Goal: Task Accomplishment & Management: Use online tool/utility

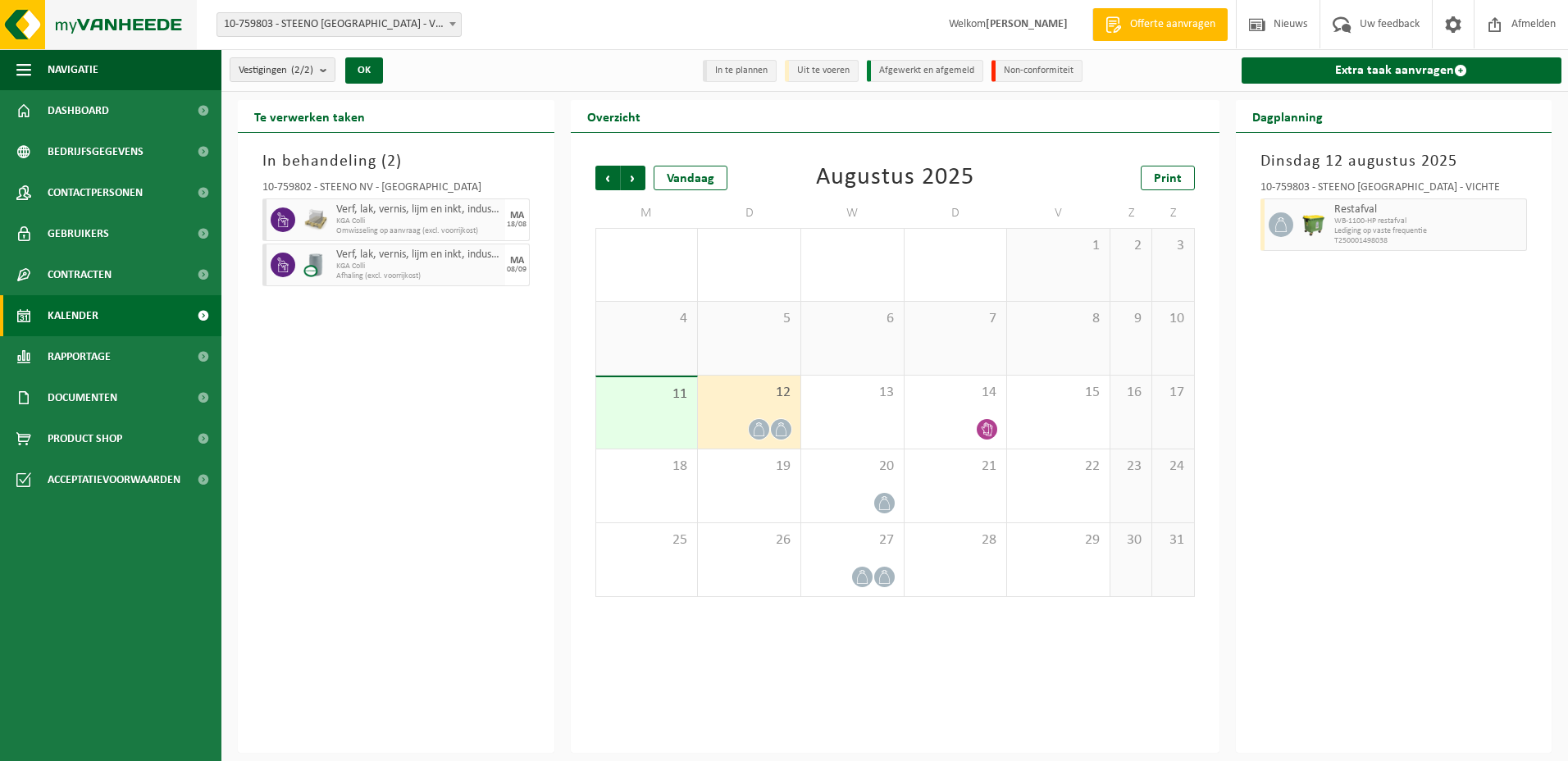
click at [82, 26] on img at bounding box center [98, 24] width 197 height 49
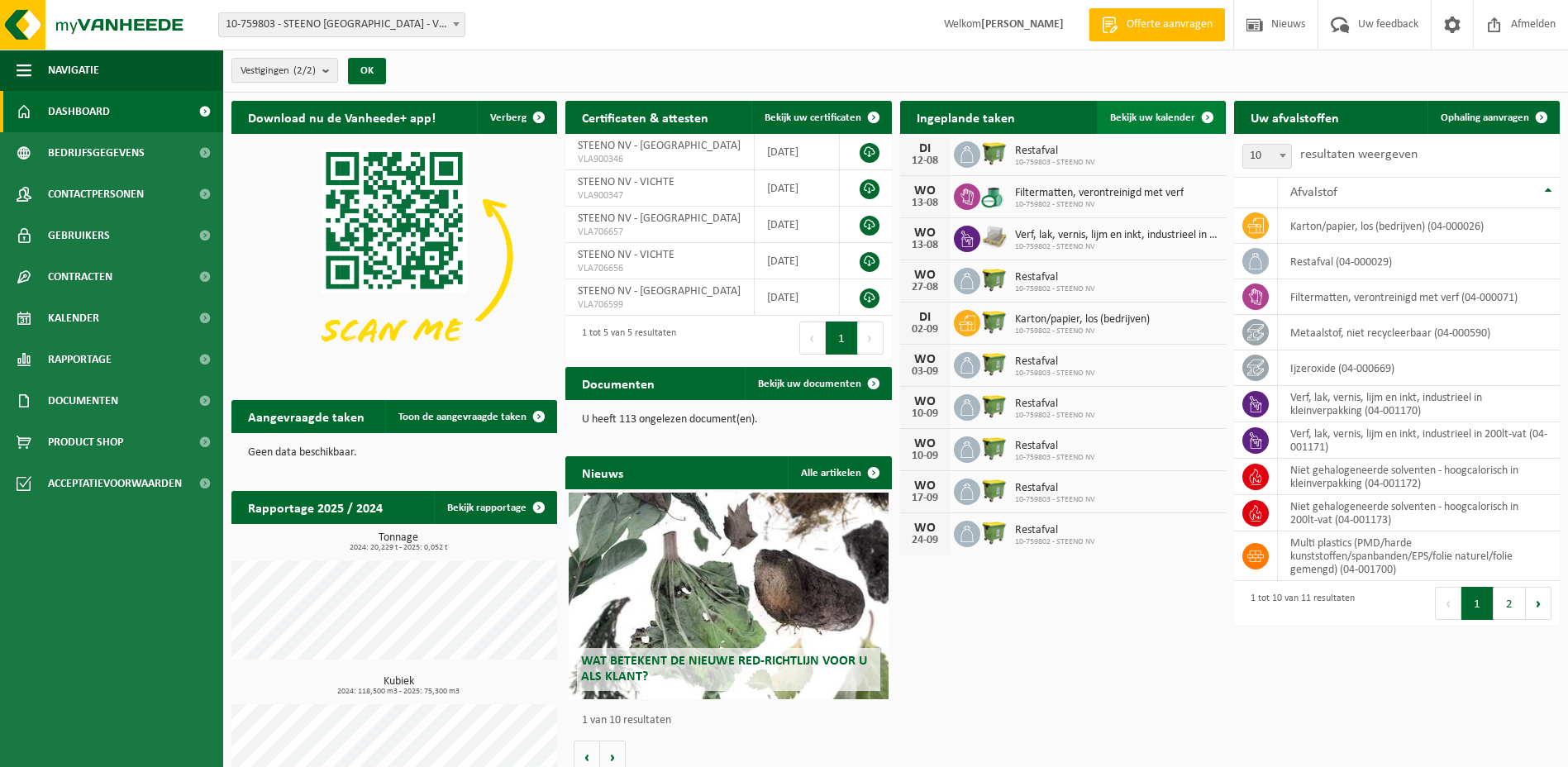
click at [1136, 114] on span "Bekijk uw kalender" at bounding box center [1152, 117] width 85 height 11
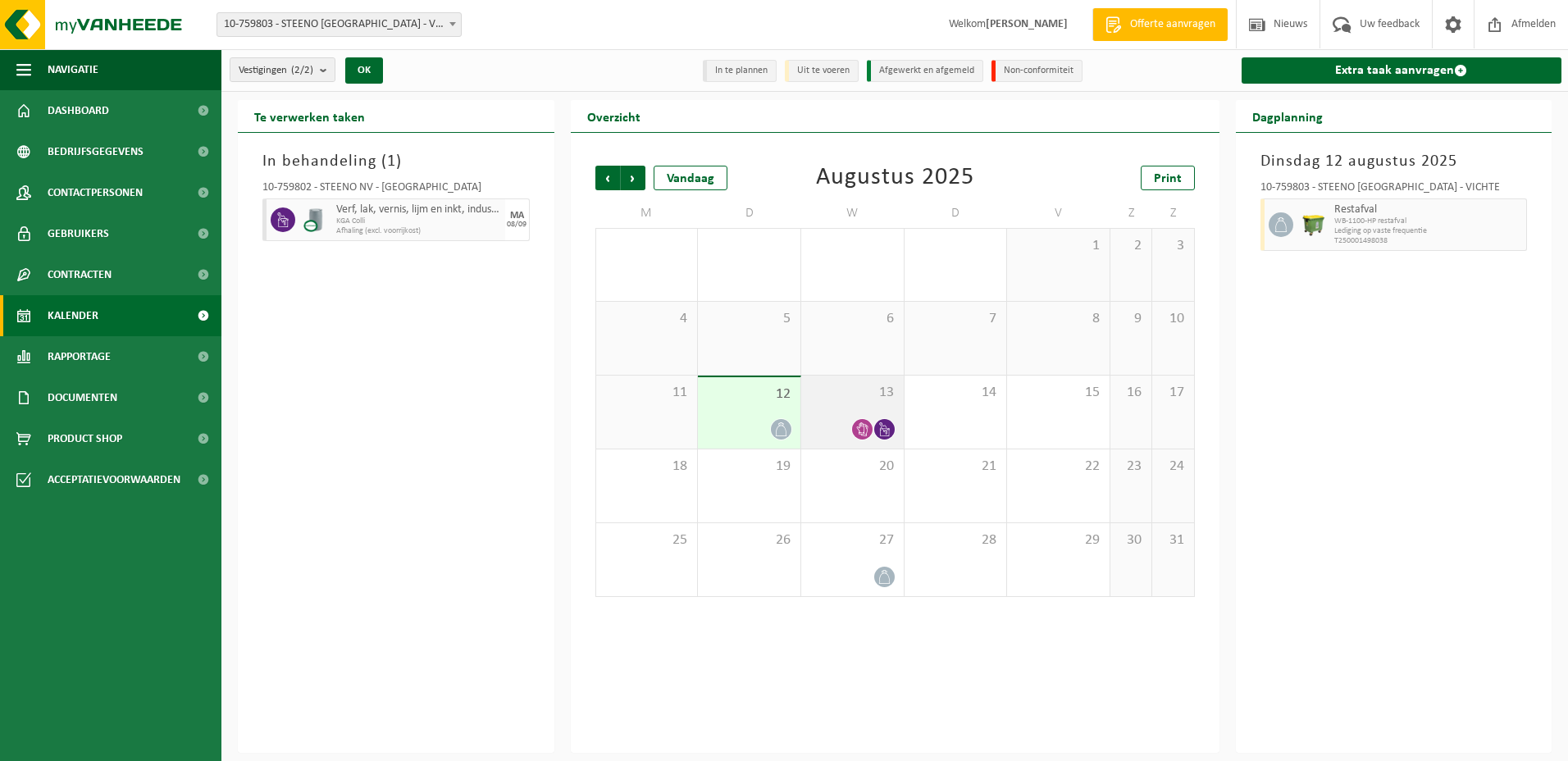
click at [850, 398] on span "13" at bounding box center [852, 393] width 86 height 18
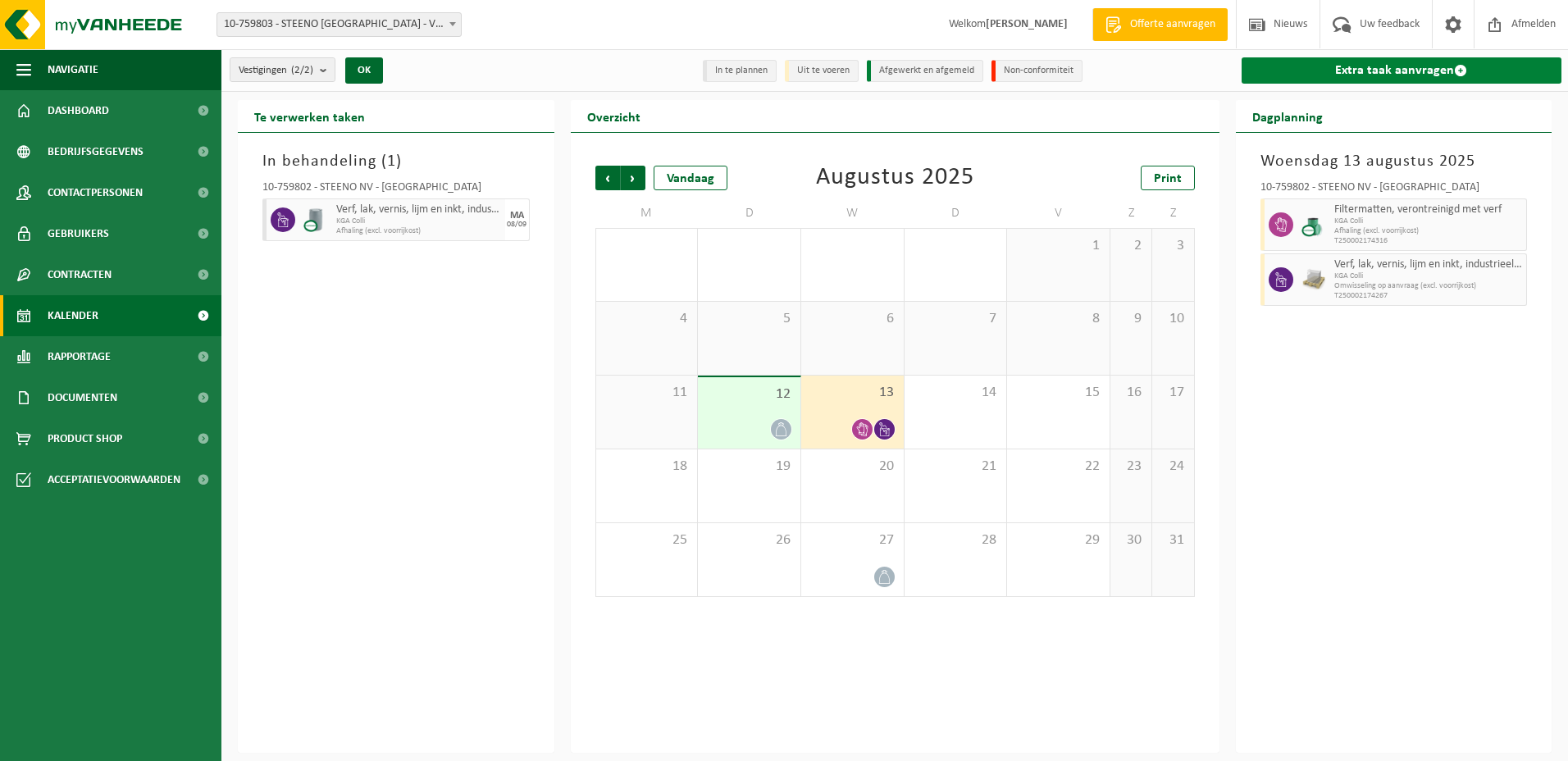
click at [1457, 68] on span at bounding box center [1461, 70] width 13 height 13
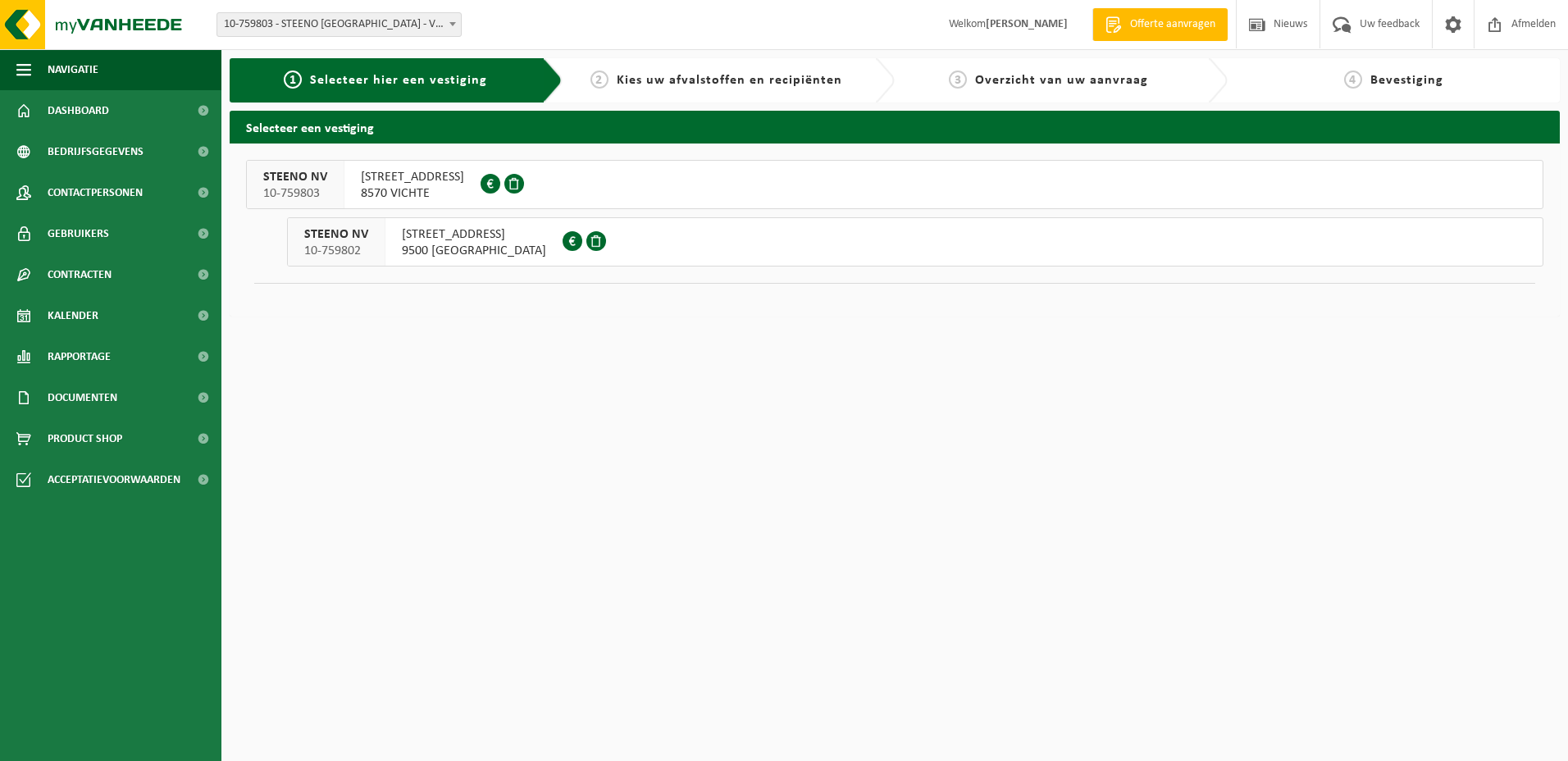
click at [438, 231] on span "VOLDERSSTRAAT 18" at bounding box center [474, 235] width 144 height 17
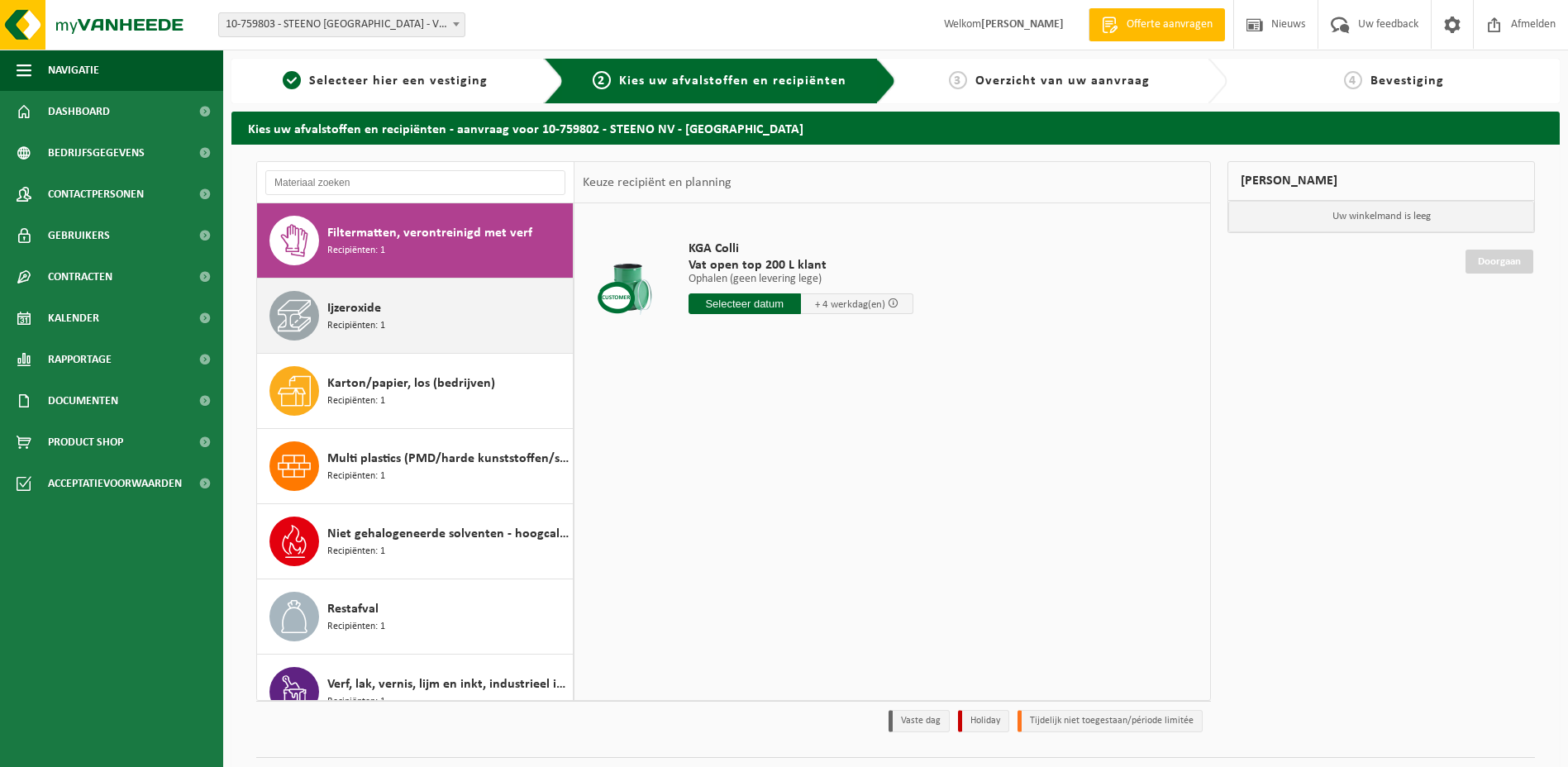
click at [416, 306] on div "Ijzeroxide Recipiënten: 1" at bounding box center [449, 315] width 242 height 50
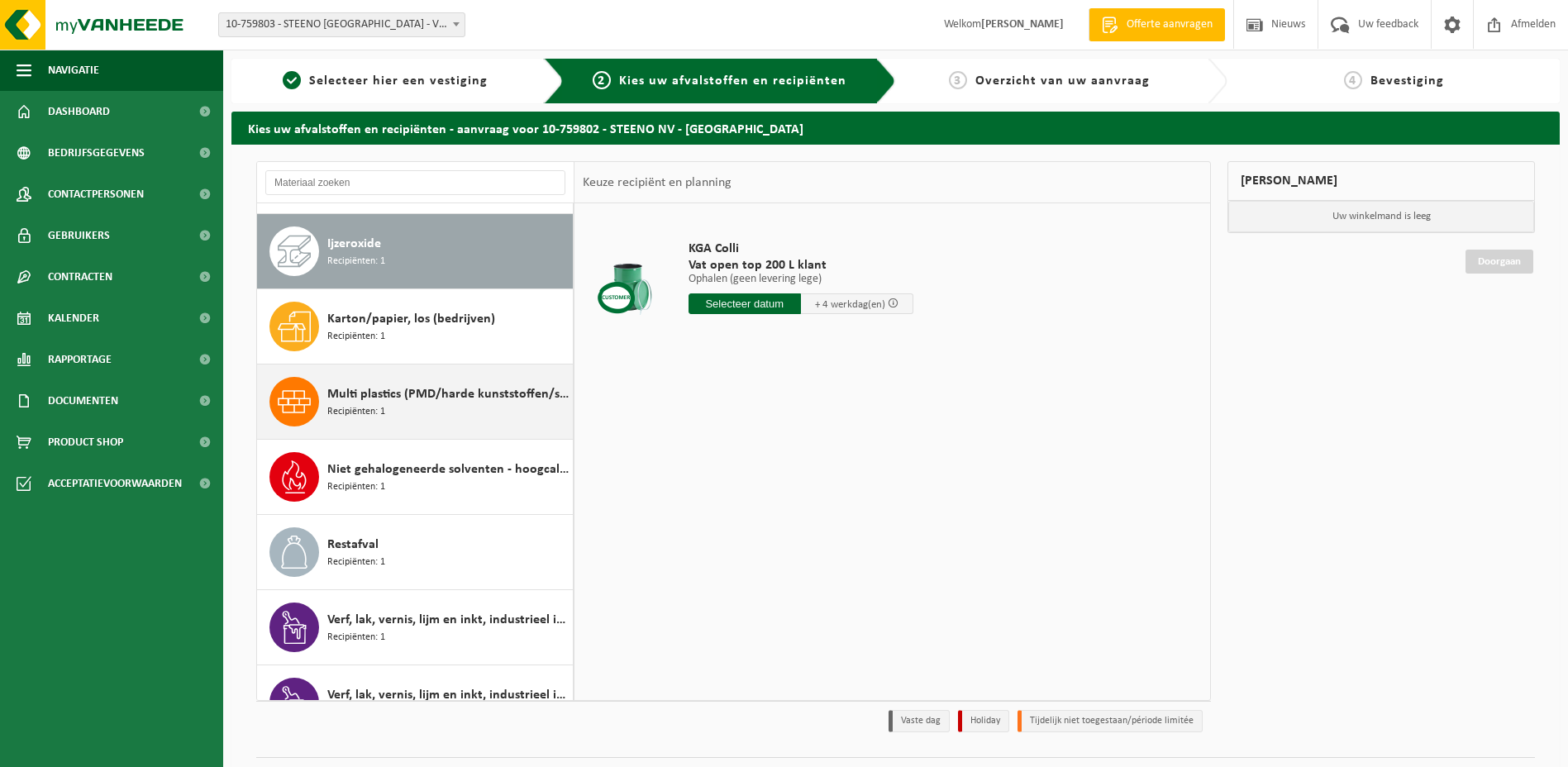
scroll to position [75, 0]
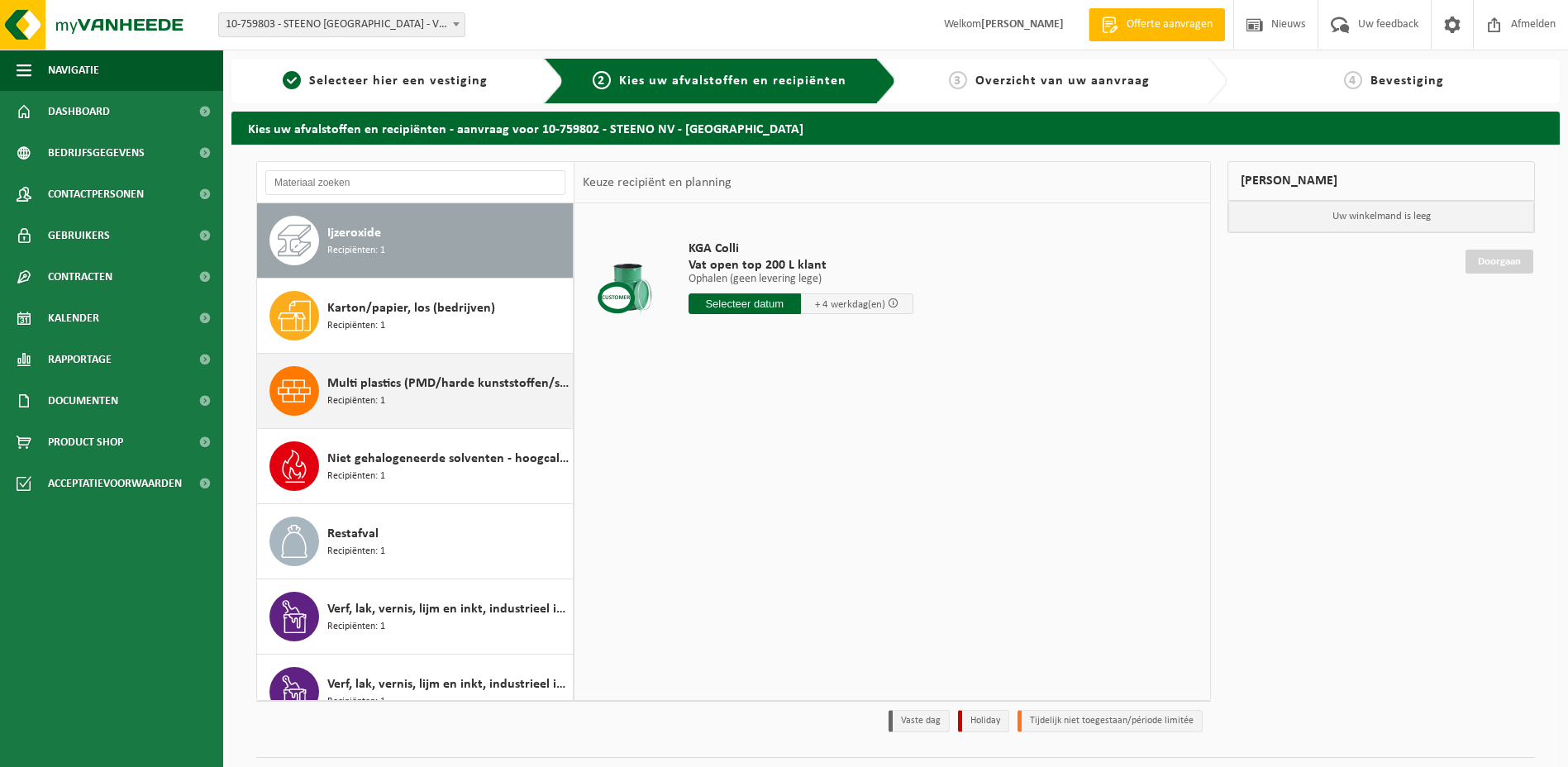
click at [385, 389] on span "Multi plastics (PMD/harde kunststoffen/spanbanden/EPS/folie naturel/folie gemen…" at bounding box center [449, 383] width 242 height 19
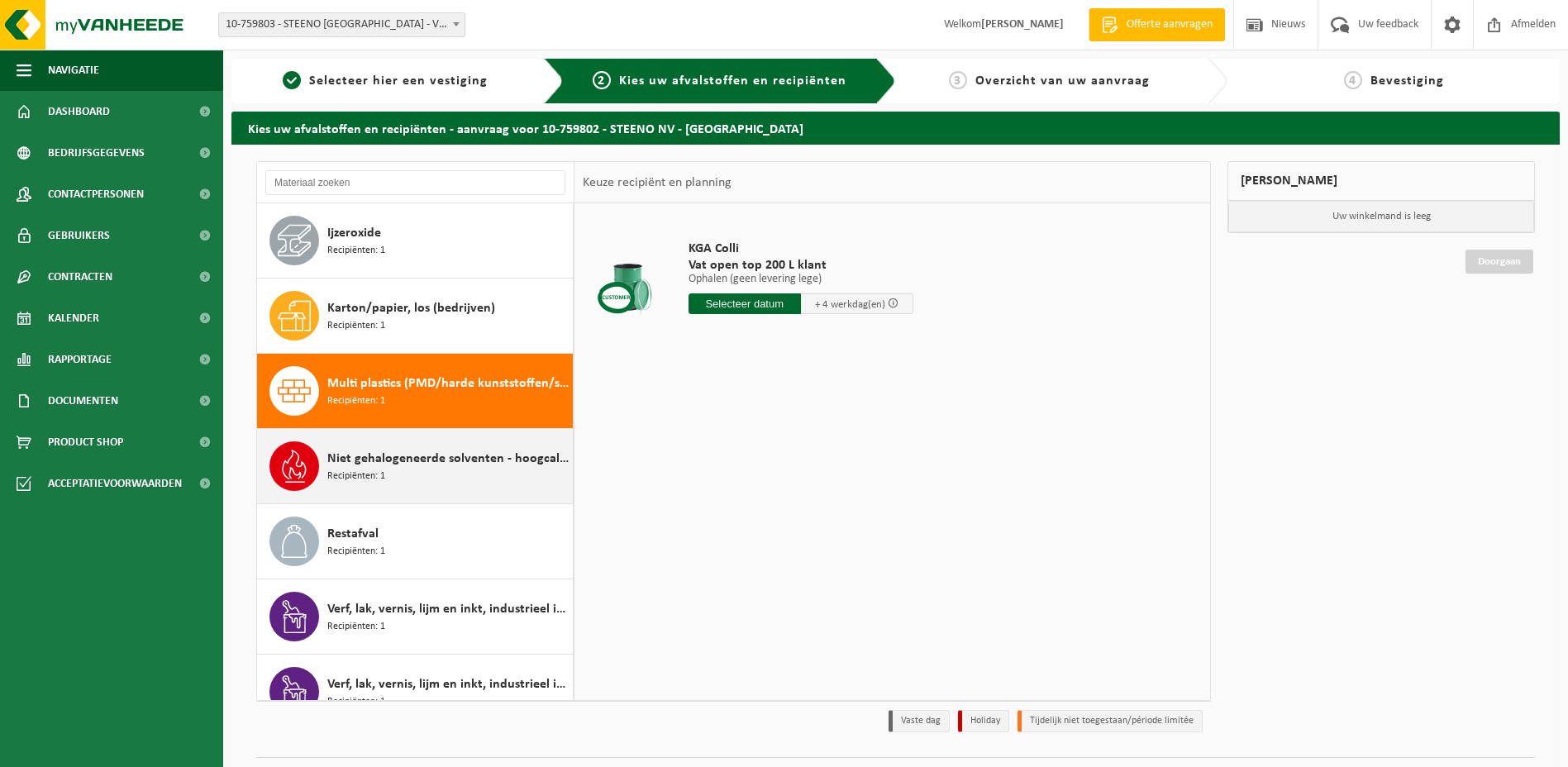
scroll to position [104, 0]
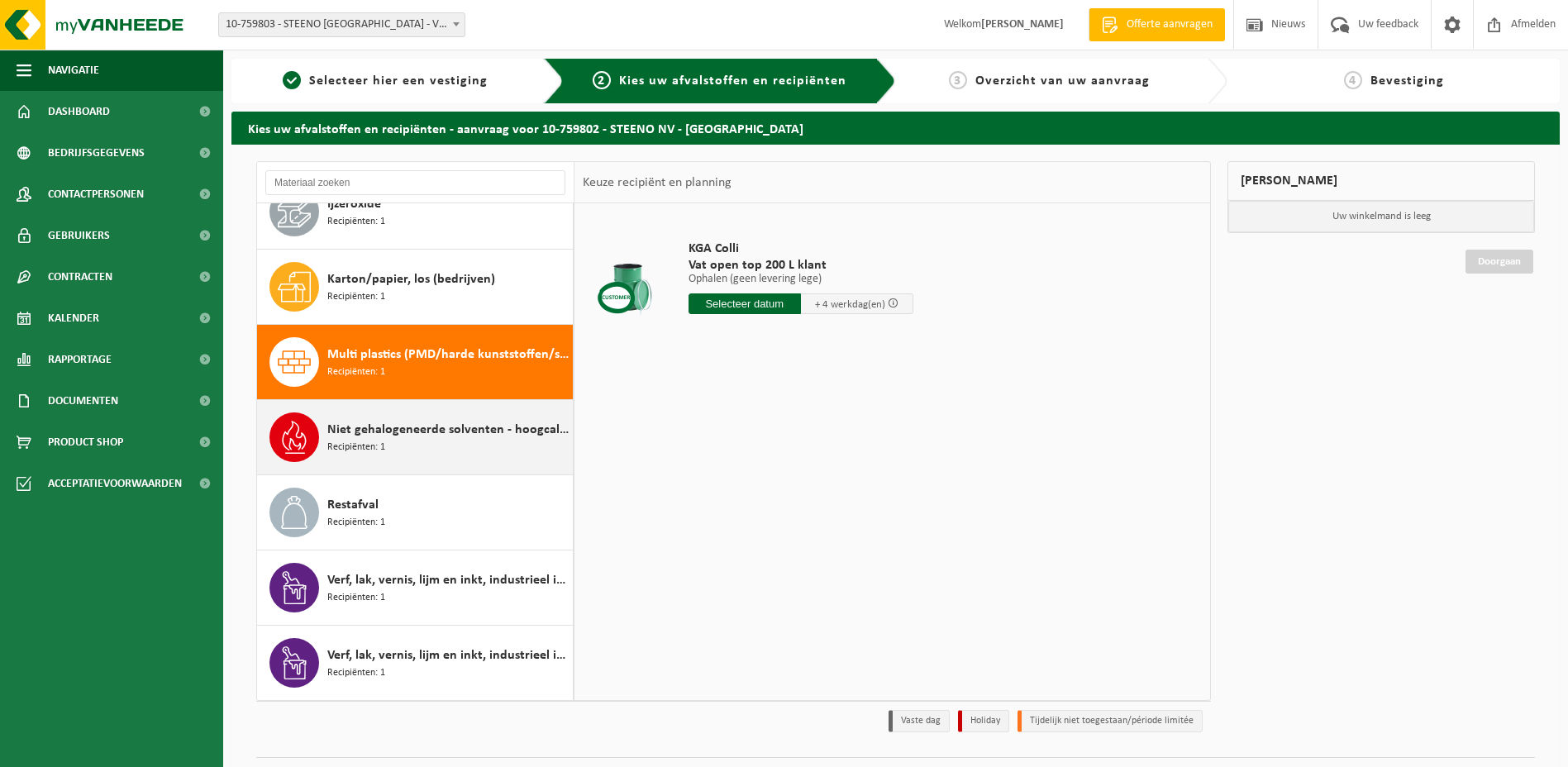
click at [400, 436] on span "Niet gehalogeneerde solventen - hoogcalorisch in kleinverpakking" at bounding box center [449, 429] width 242 height 19
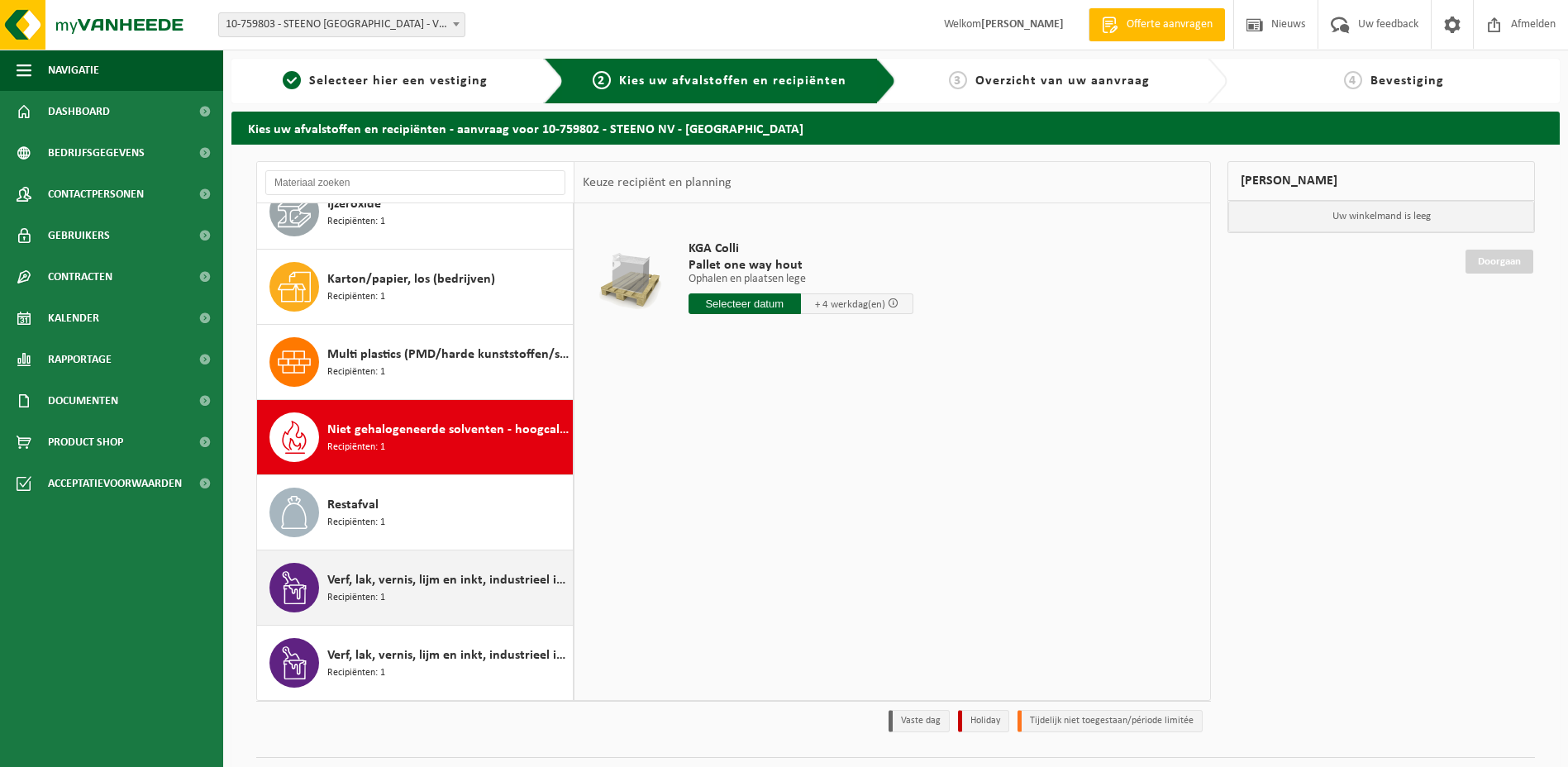
click at [418, 590] on span "Verf, lak, vernis, lijm en inkt, industrieel in 200lt-vat" at bounding box center [449, 579] width 242 height 19
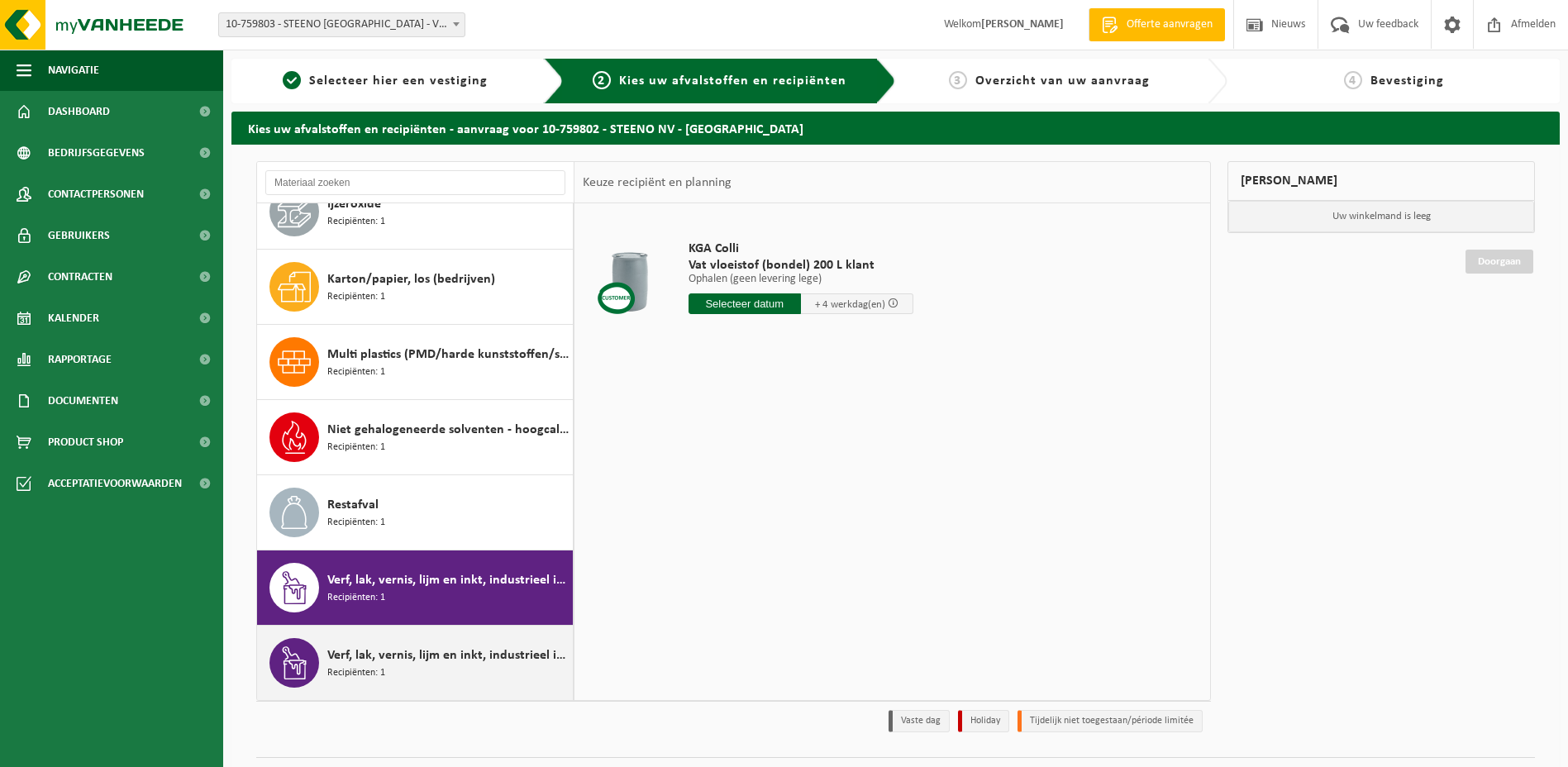
click at [438, 660] on span "Verf, lak, vernis, lijm en inkt, industrieel in kleinverpakking" at bounding box center [449, 655] width 242 height 19
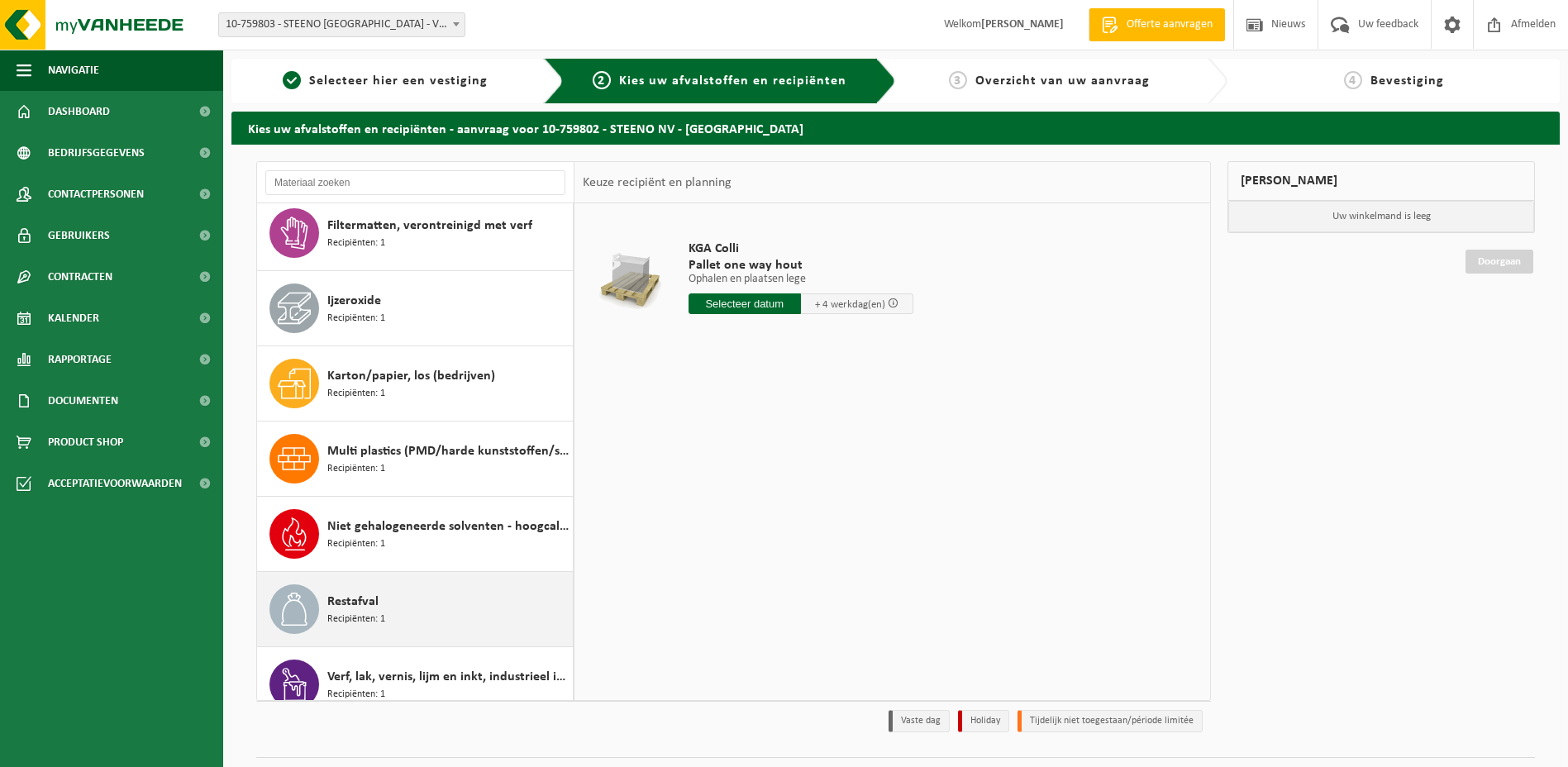
scroll to position [0, 0]
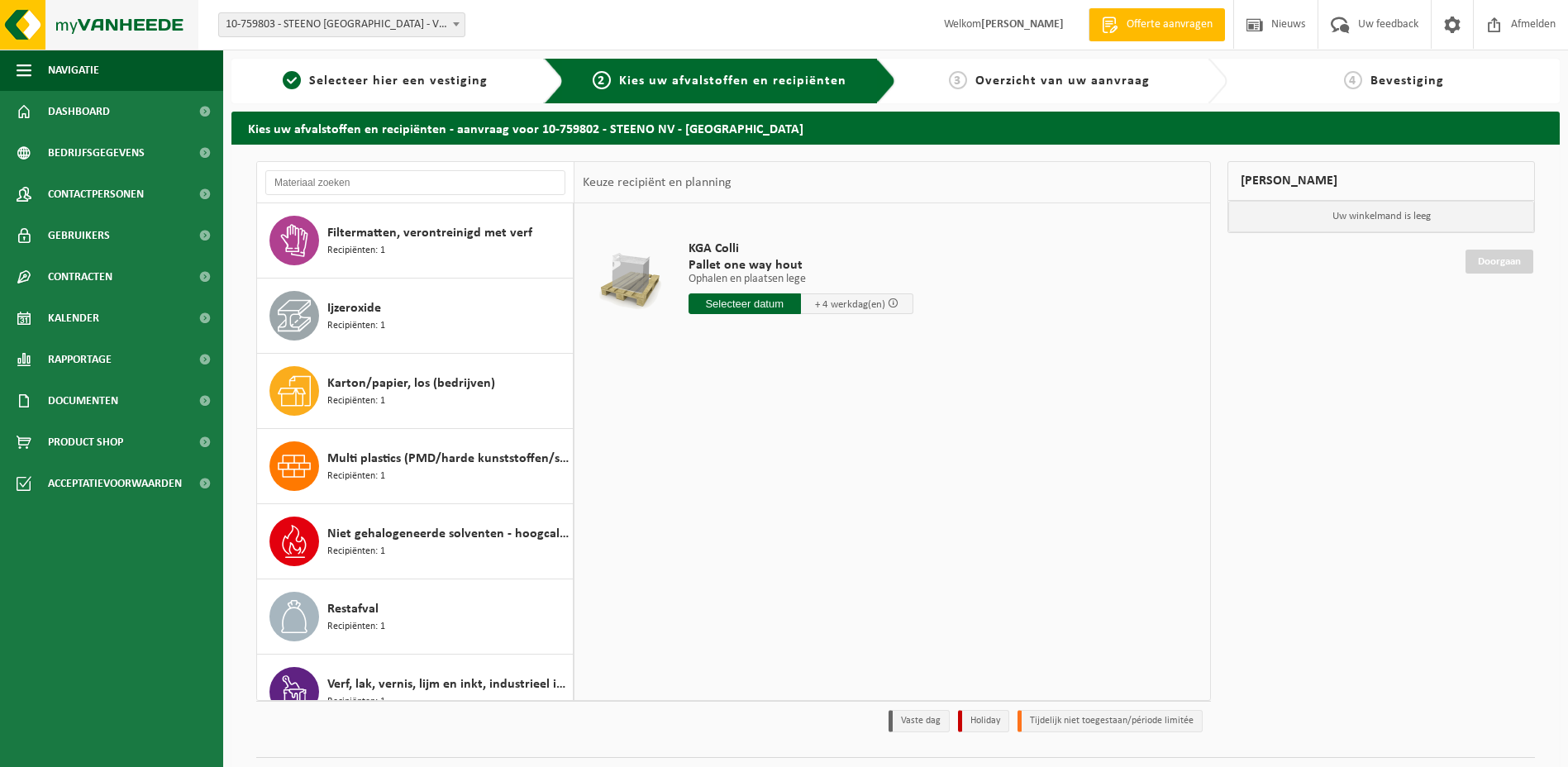
click at [36, 24] on img at bounding box center [99, 24] width 199 height 50
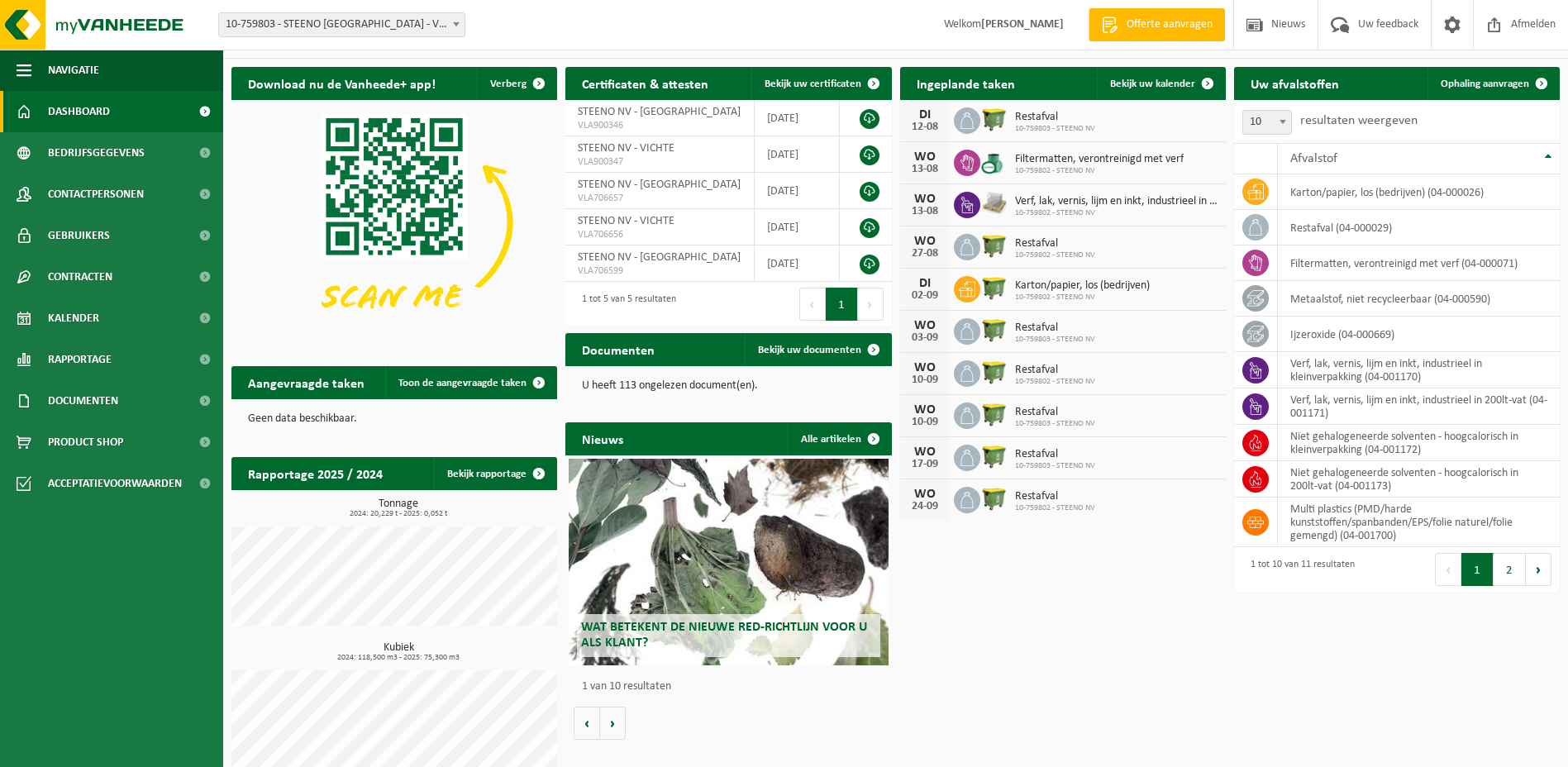
scroll to position [52, 0]
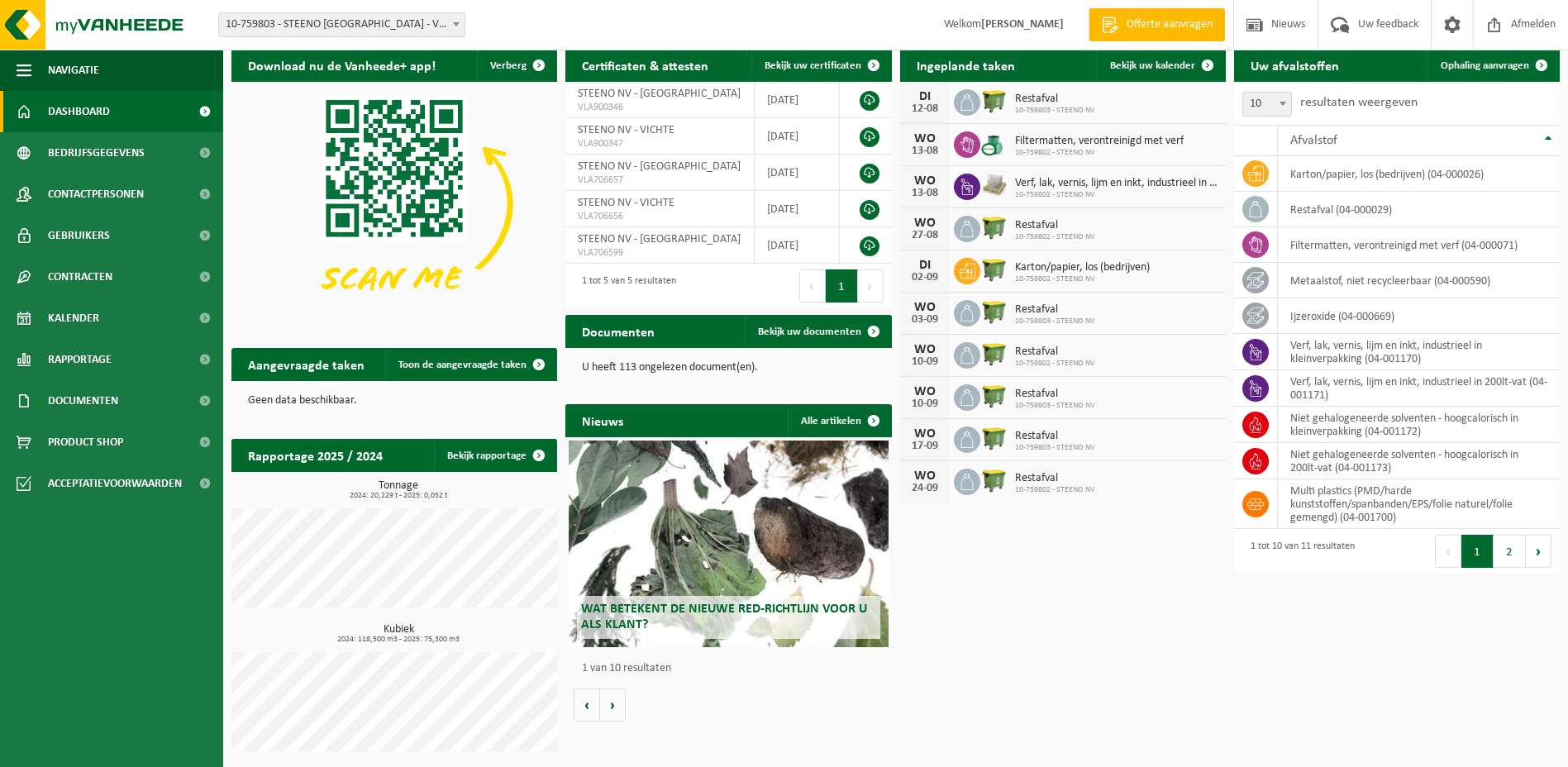
click at [415, 637] on span "2024: 118,500 m3 - 2025: 75,300 m3" at bounding box center [399, 640] width 318 height 8
click at [1530, 549] on button "Volgende" at bounding box center [1538, 551] width 25 height 33
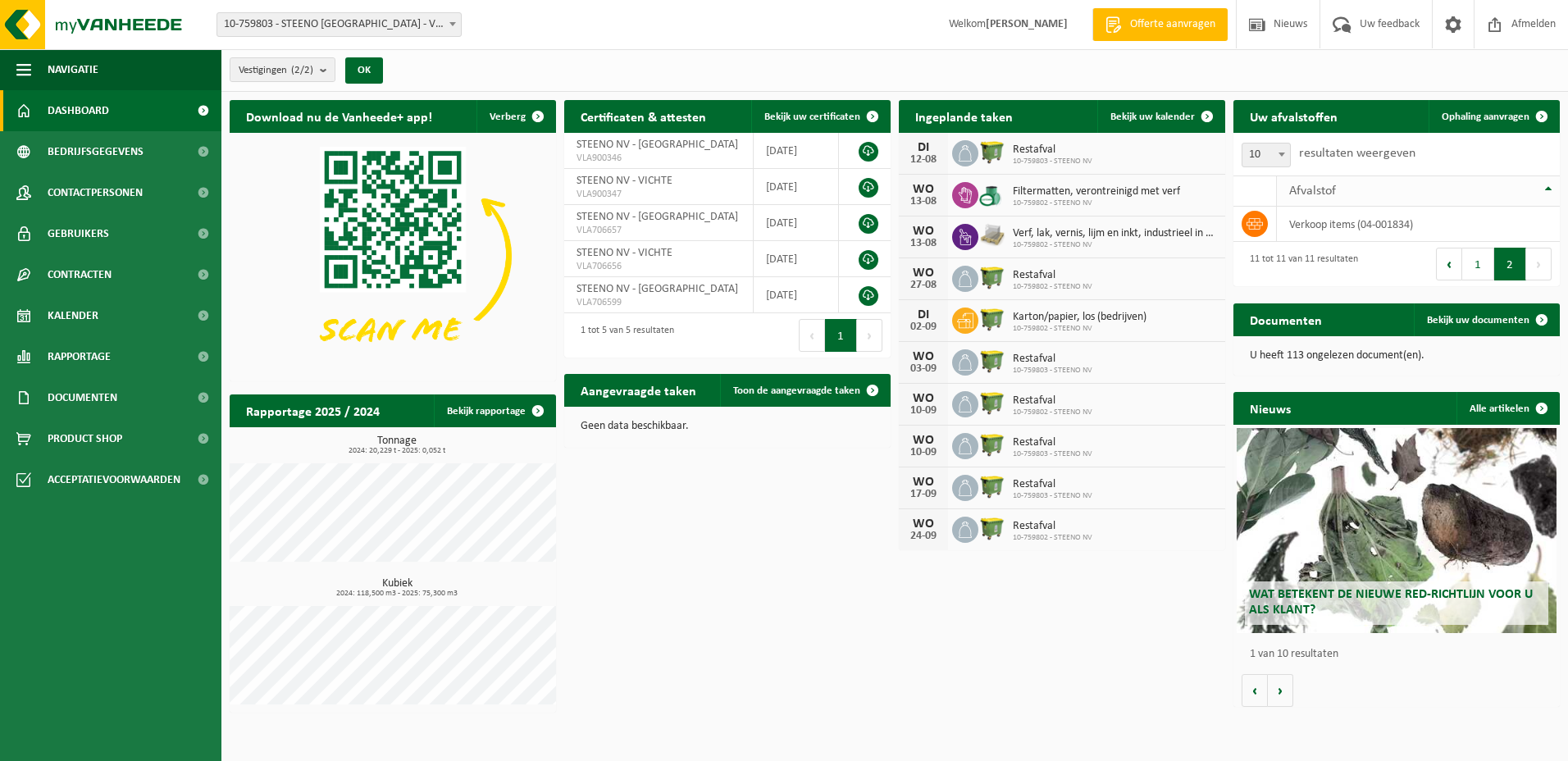
click at [1549, 186] on th "Afvalstof" at bounding box center [1419, 190] width 283 height 31
